Goal: Information Seeking & Learning: Learn about a topic

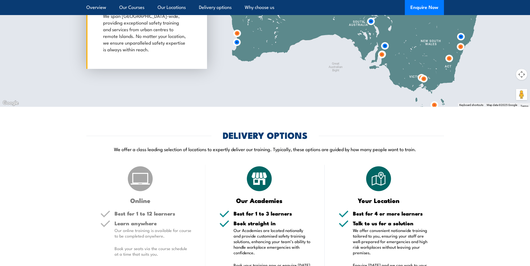
scroll to position [894, 0]
click at [384, 54] on img at bounding box center [381, 55] width 10 height 10
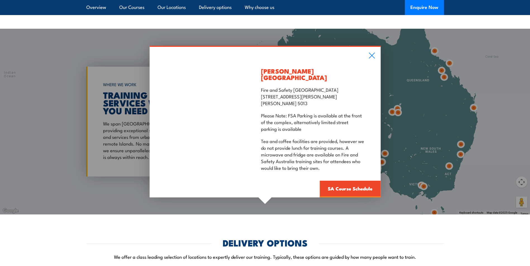
scroll to position [782, 0]
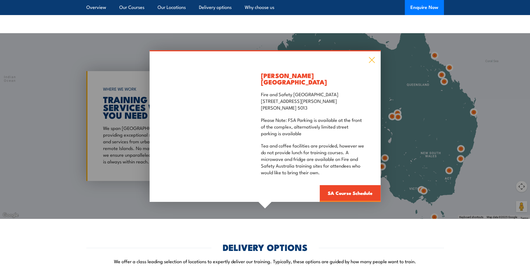
click at [371, 63] on icon at bounding box center [372, 60] width 6 height 6
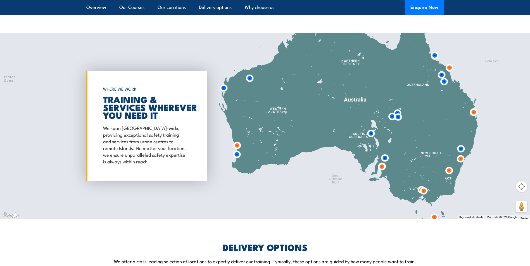
click at [384, 157] on img at bounding box center [385, 158] width 10 height 10
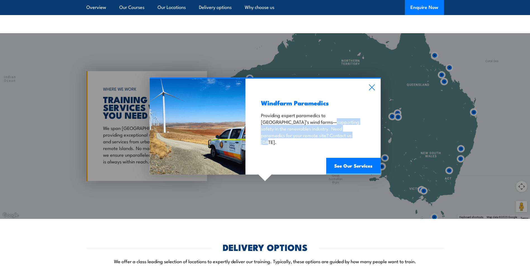
drag, startPoint x: 292, startPoint y: 121, endPoint x: 296, endPoint y: 137, distance: 16.6
click at [296, 137] on p "Providing expert paramedics to South Australia’s wind farms—supporting safety i…" at bounding box center [313, 129] width 104 height 34
drag, startPoint x: 296, startPoint y: 137, endPoint x: 274, endPoint y: 132, distance: 22.1
click at [274, 132] on p "Providing expert paramedics to South Australia’s wind farms—supporting safety i…" at bounding box center [313, 129] width 104 height 34
click at [374, 87] on icon at bounding box center [371, 87] width 6 height 6
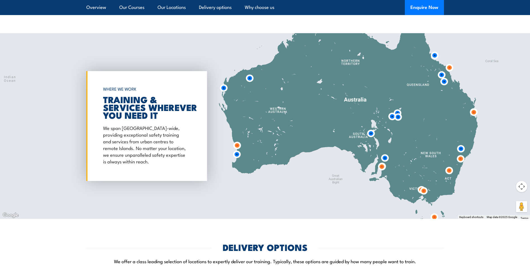
click at [369, 135] on img at bounding box center [371, 133] width 10 height 10
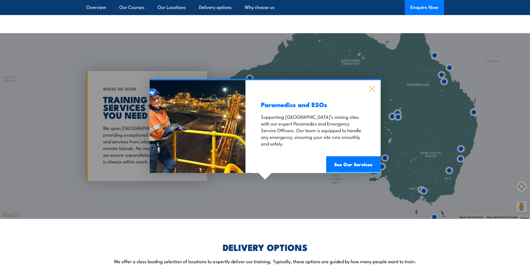
click at [373, 91] on icon at bounding box center [371, 89] width 6 height 6
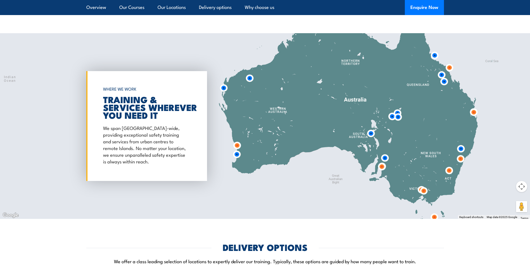
click at [398, 117] on img at bounding box center [398, 117] width 10 height 10
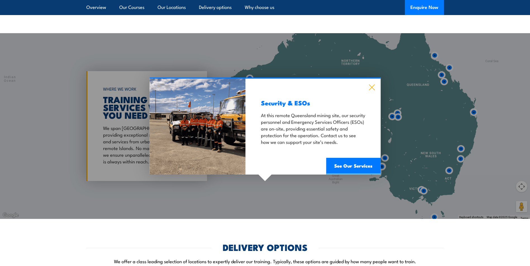
click at [371, 88] on icon at bounding box center [372, 88] width 6 height 6
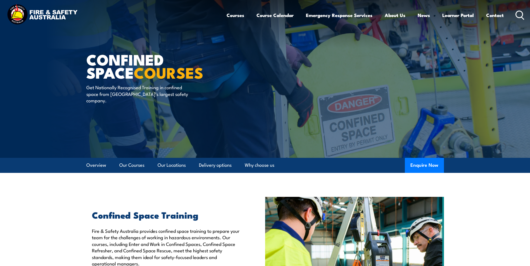
scroll to position [0, 0]
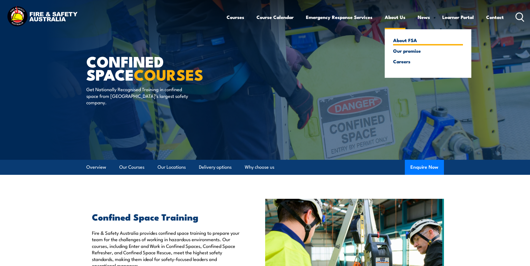
click at [402, 41] on link "About FSA" at bounding box center [428, 40] width 70 height 5
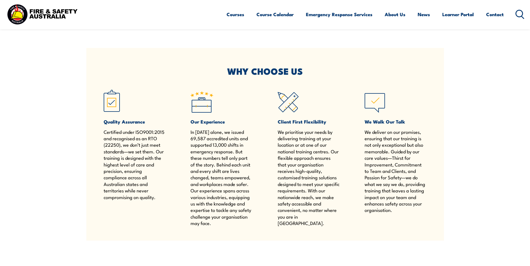
scroll to position [363, 0]
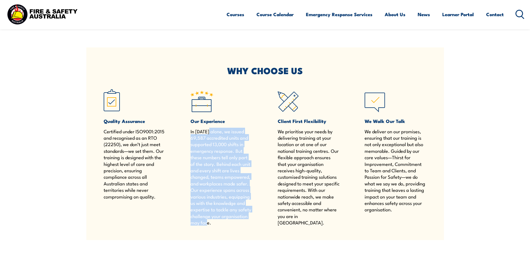
drag, startPoint x: 210, startPoint y: 133, endPoint x: 226, endPoint y: 225, distance: 93.6
click at [226, 225] on p "In [DATE] alone, we issued 69,587 accredited units and supported 13,000 shifts …" at bounding box center [221, 177] width 62 height 98
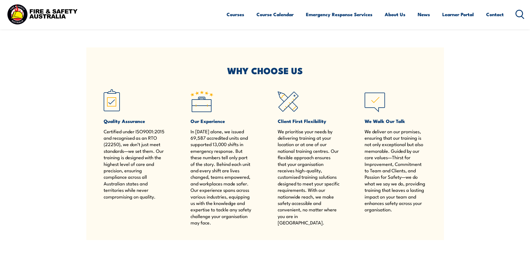
drag, startPoint x: 226, startPoint y: 225, endPoint x: 294, endPoint y: 177, distance: 83.1
click at [294, 178] on p "We prioritise your needs by delivering training at your location or at one of o…" at bounding box center [309, 177] width 62 height 98
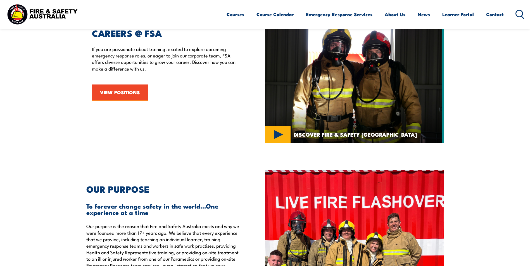
scroll to position [1033, 0]
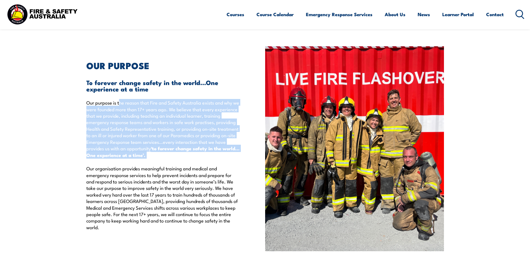
drag, startPoint x: 120, startPoint y: 103, endPoint x: 170, endPoint y: 160, distance: 75.7
click at [170, 160] on p "Our purpose is the reason that Fire and Safety Australia exists and why we were…" at bounding box center [162, 164] width 153 height 131
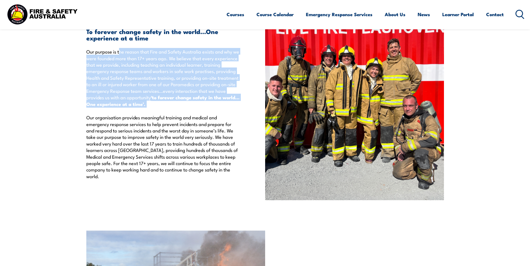
scroll to position [1089, 0]
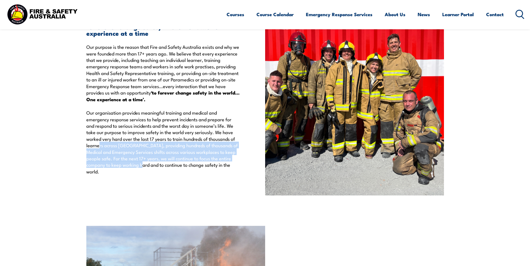
drag, startPoint x: 104, startPoint y: 149, endPoint x: 133, endPoint y: 168, distance: 35.3
click at [133, 168] on p "Our purpose is the reason that Fire and Safety Australia exists and why we were…" at bounding box center [162, 109] width 153 height 131
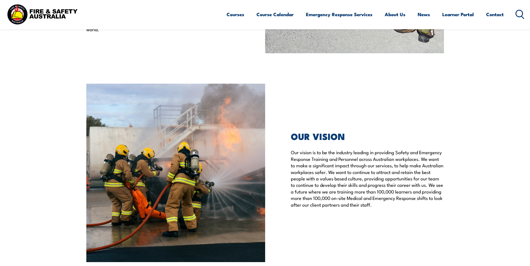
scroll to position [1257, 0]
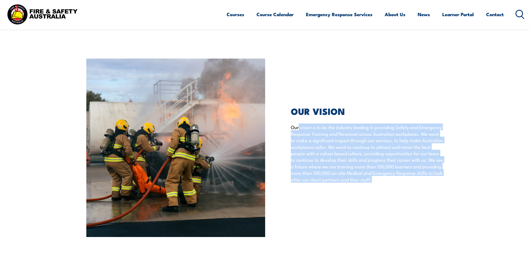
drag, startPoint x: 298, startPoint y: 120, endPoint x: 409, endPoint y: 175, distance: 124.1
click at [409, 175] on p "Our vision is to be the industry leading in providing Safety and Emergency Resp…" at bounding box center [367, 153] width 153 height 59
drag, startPoint x: 409, startPoint y: 175, endPoint x: 340, endPoint y: 144, distance: 76.7
click at [340, 144] on p "Our vision is to be the industry leading in providing Safety and Emergency Resp…" at bounding box center [367, 153] width 153 height 59
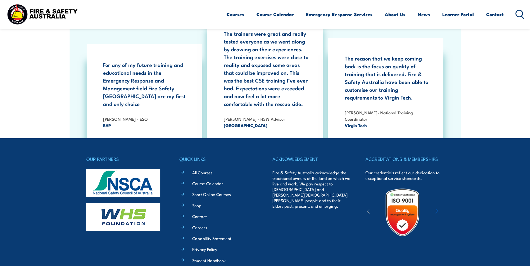
scroll to position [1688, 0]
